Goal: Book appointment/travel/reservation

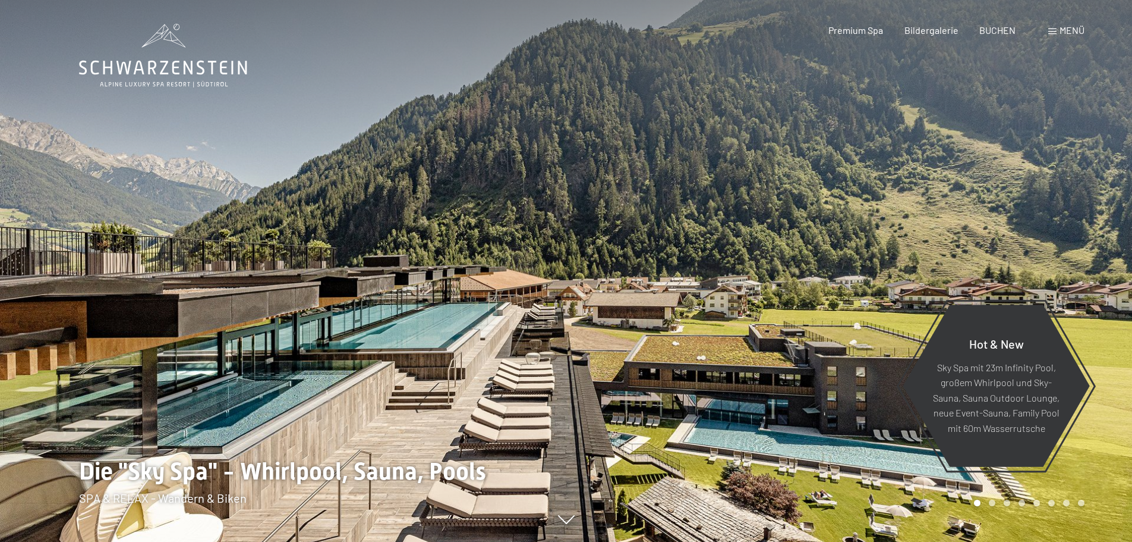
click at [1065, 30] on span "Menü" at bounding box center [1072, 29] width 25 height 11
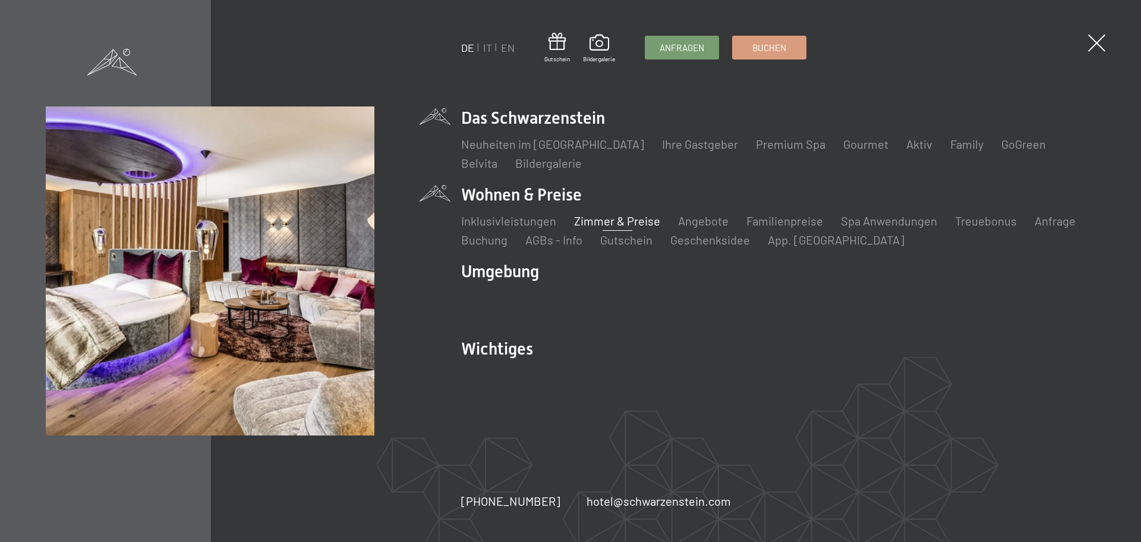
click at [587, 223] on link "Zimmer & Preise" at bounding box center [617, 220] width 86 height 14
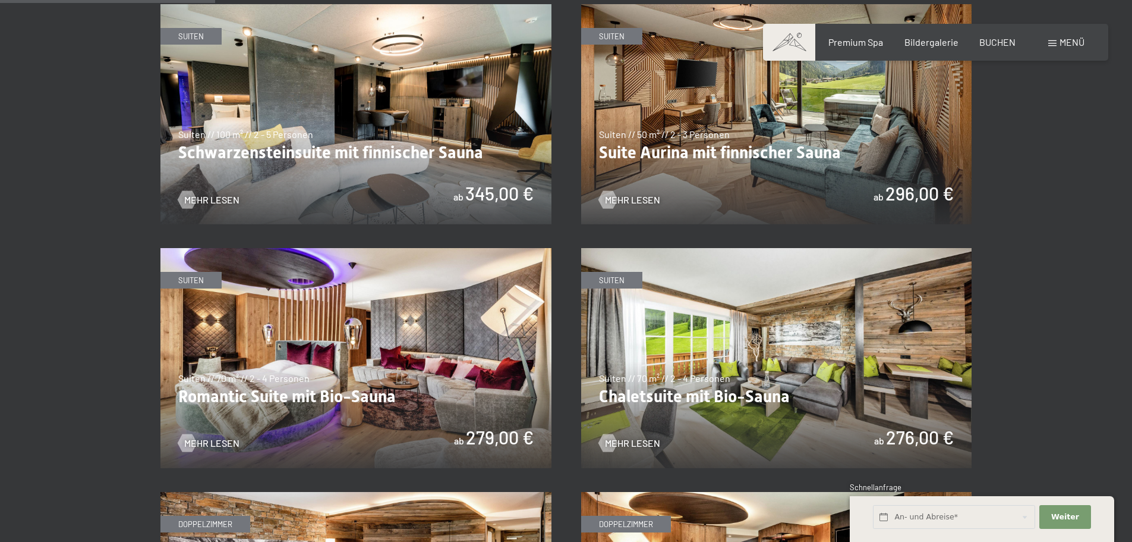
scroll to position [951, 0]
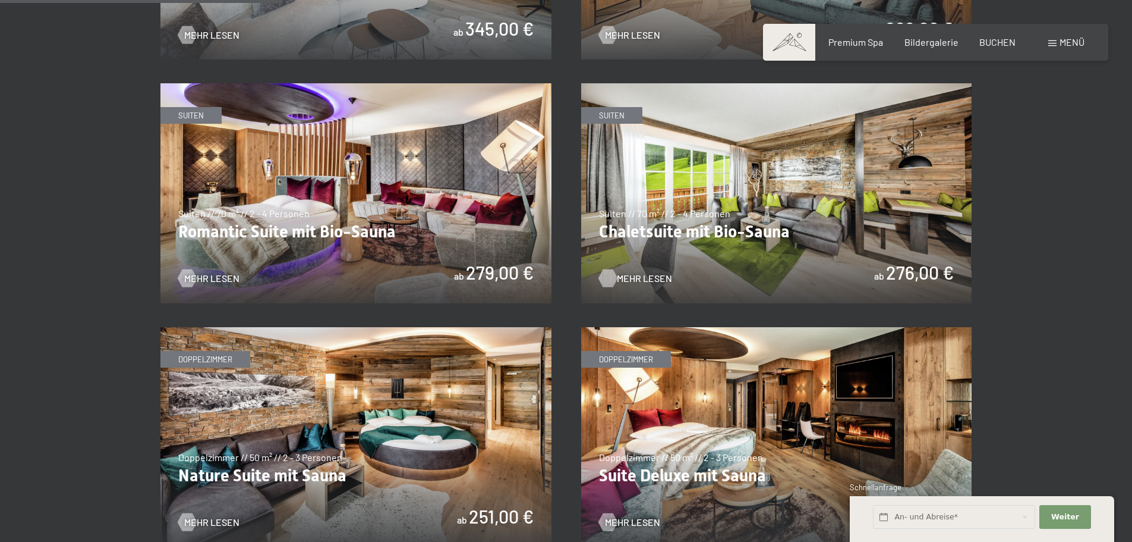
click at [623, 278] on span "Mehr Lesen" at bounding box center [644, 278] width 55 height 13
